Goal: Information Seeking & Learning: Learn about a topic

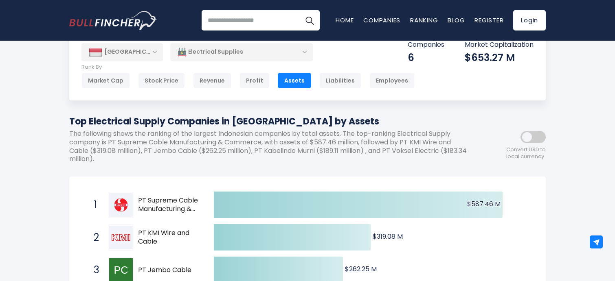
scroll to position [21, 0]
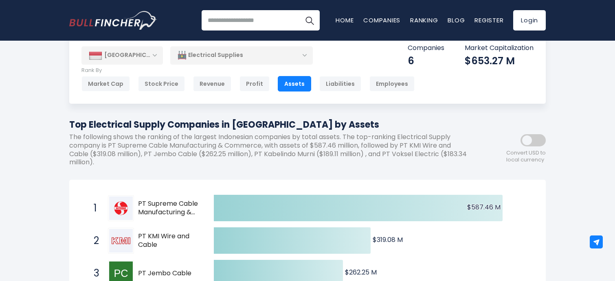
click at [464, 129] on h1 "Top Electrical Supply Companies in [GEOGRAPHIC_DATA] by Assets" at bounding box center [270, 124] width 403 height 13
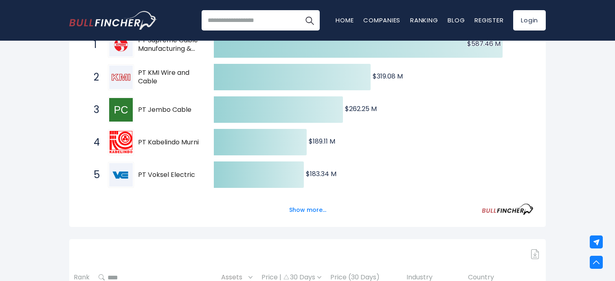
scroll to position [244, 0]
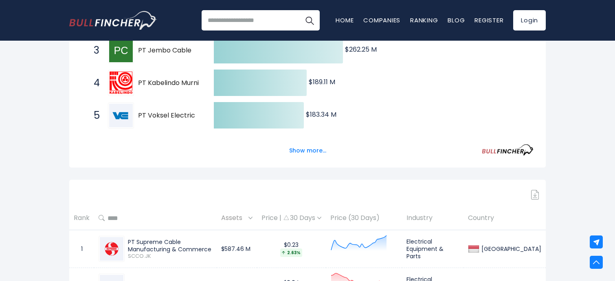
click at [302, 152] on button "Show more..." at bounding box center [307, 150] width 47 height 13
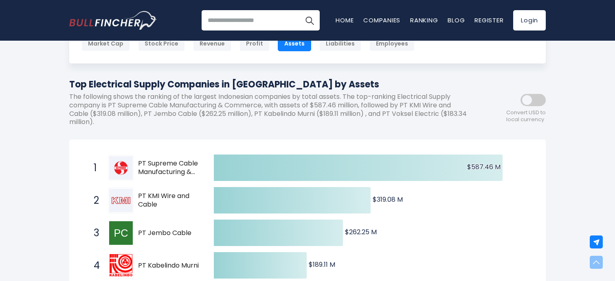
scroll to position [0, 0]
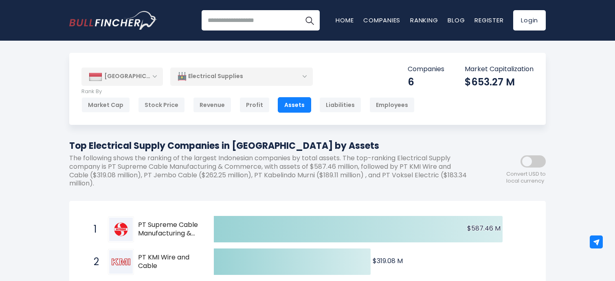
click at [342, 21] on link "Home" at bounding box center [345, 20] width 18 height 9
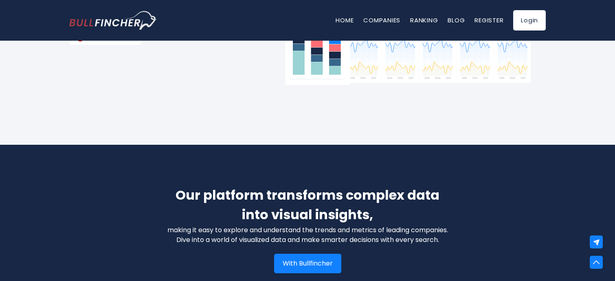
scroll to position [1099, 0]
